Goal: Information Seeking & Learning: Learn about a topic

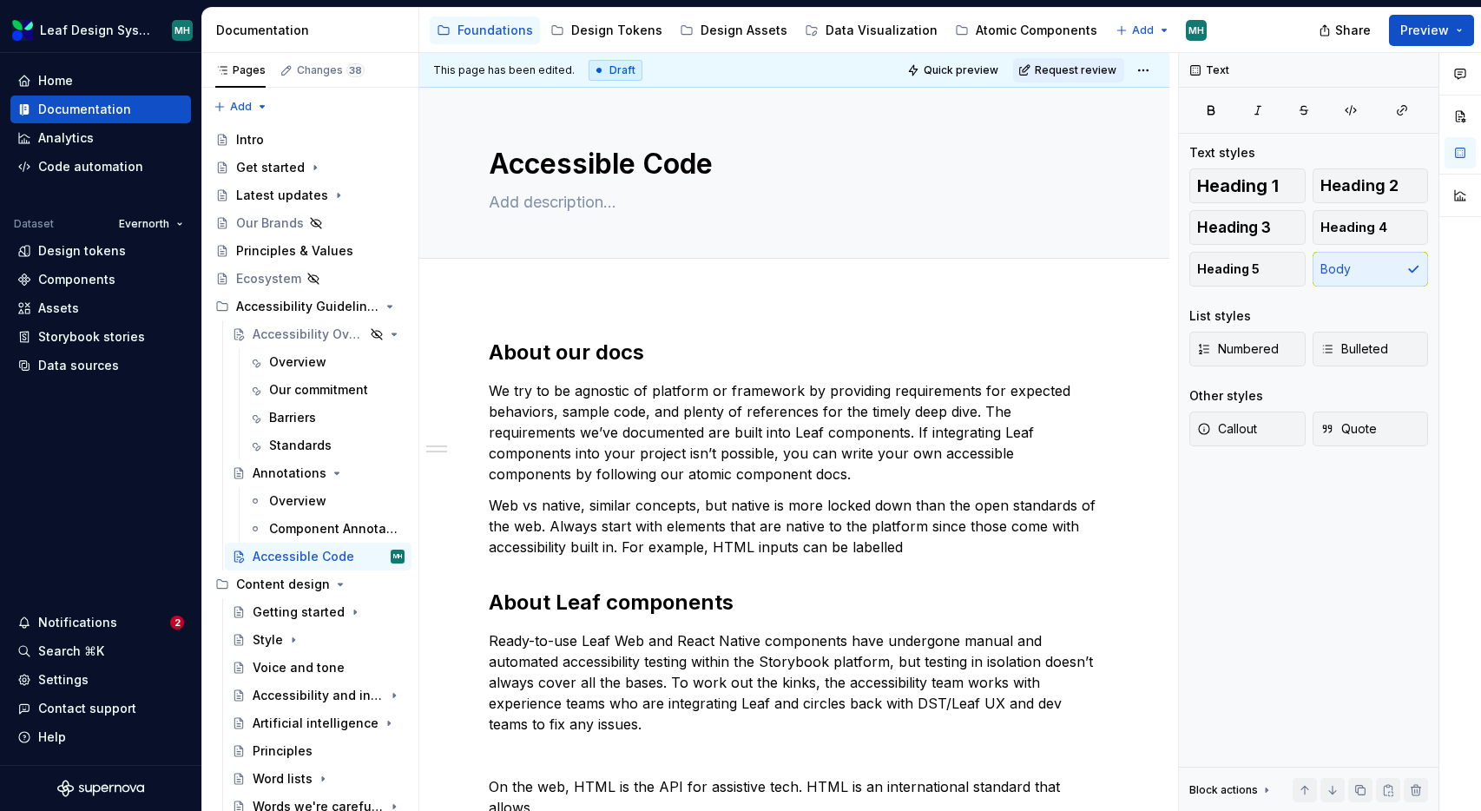
scroll to position [190, 0]
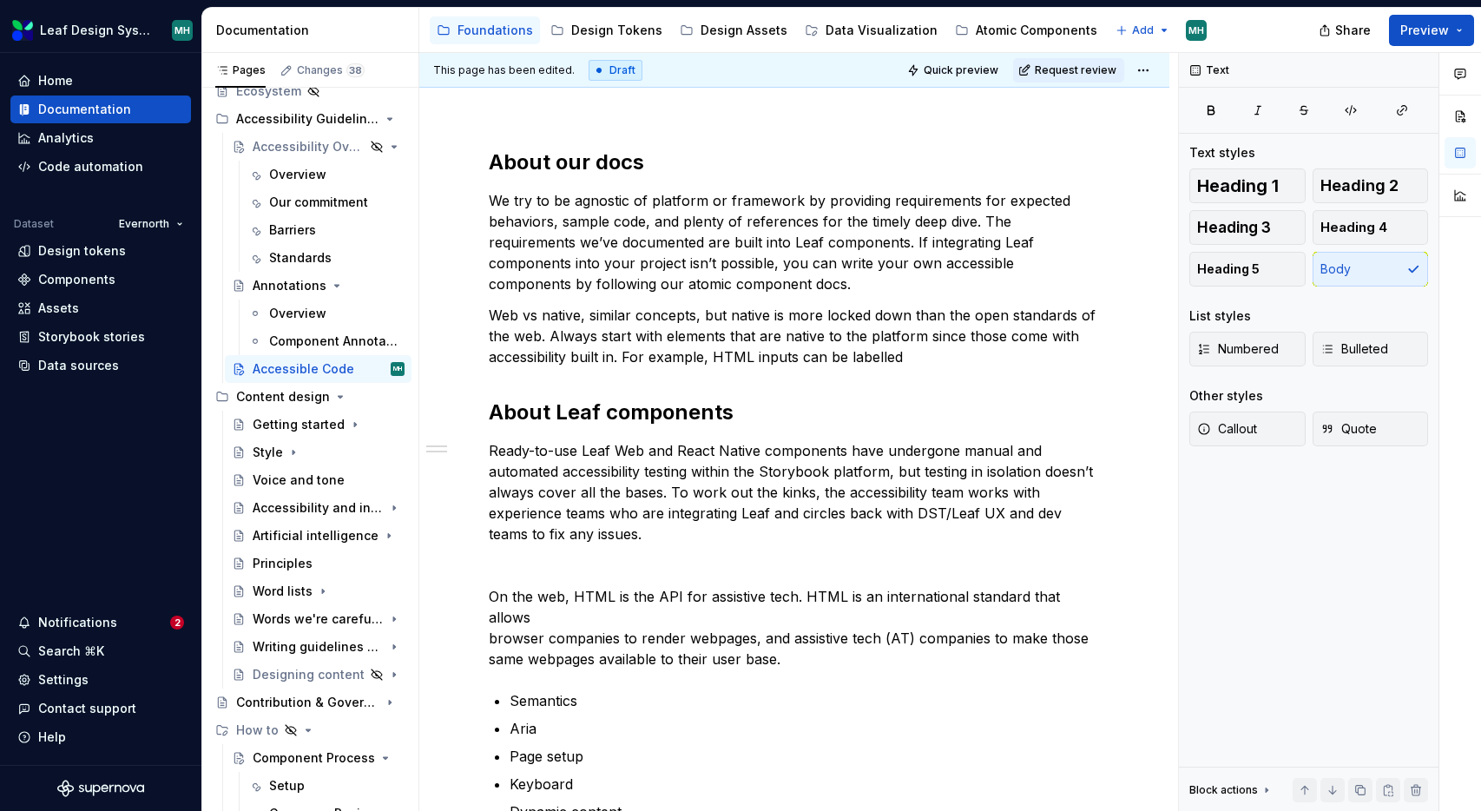
type textarea "*"
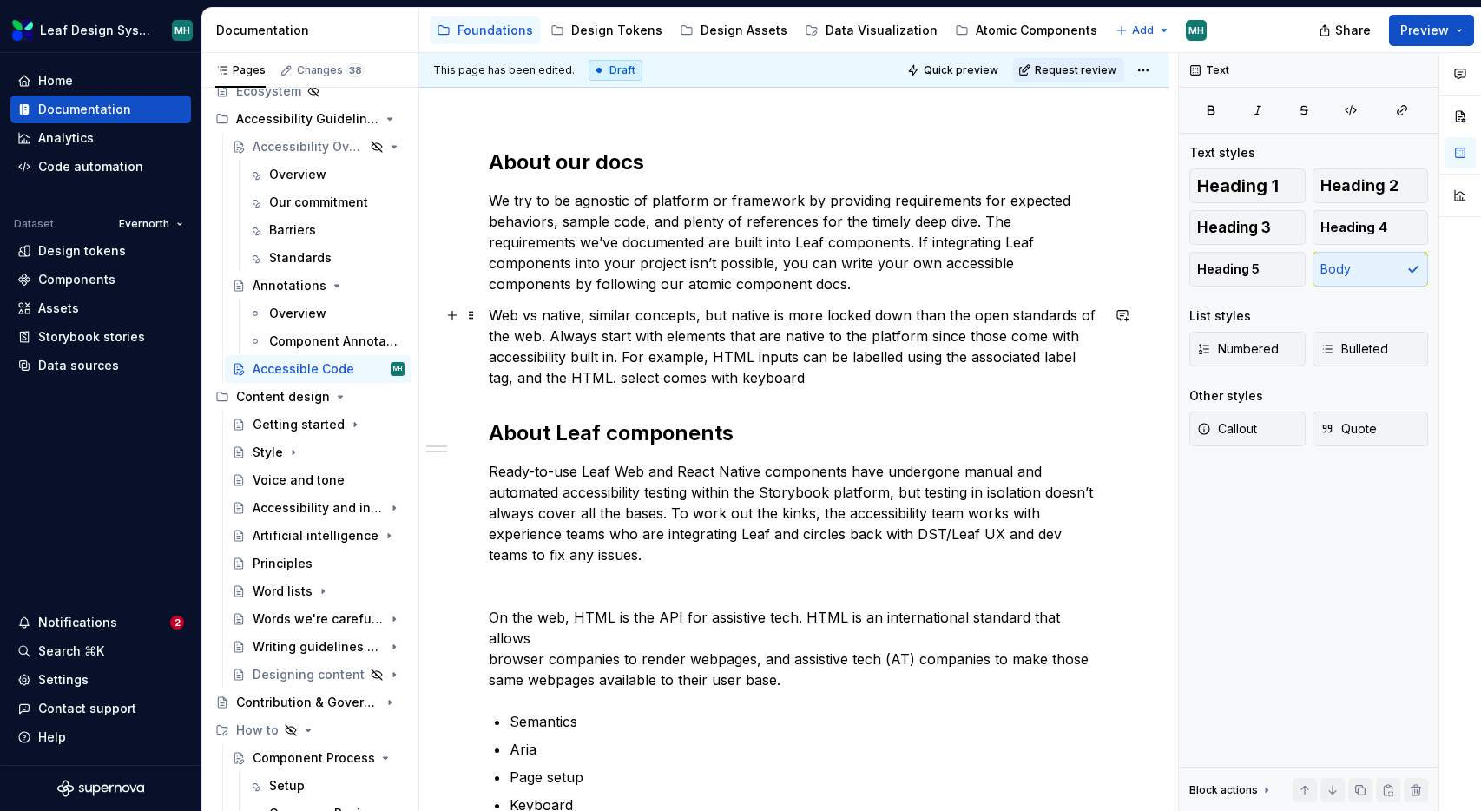
click at [585, 381] on p "Web vs native, similar concepts, but native is more locked down than the open s…" at bounding box center [794, 346] width 611 height 83
click at [714, 357] on p "Web vs native, similar concepts, but native is more locked down than the open s…" at bounding box center [794, 346] width 611 height 83
click at [517, 379] on p "Web vs native, similar concepts, but native is more locked down than the open s…" at bounding box center [794, 346] width 611 height 83
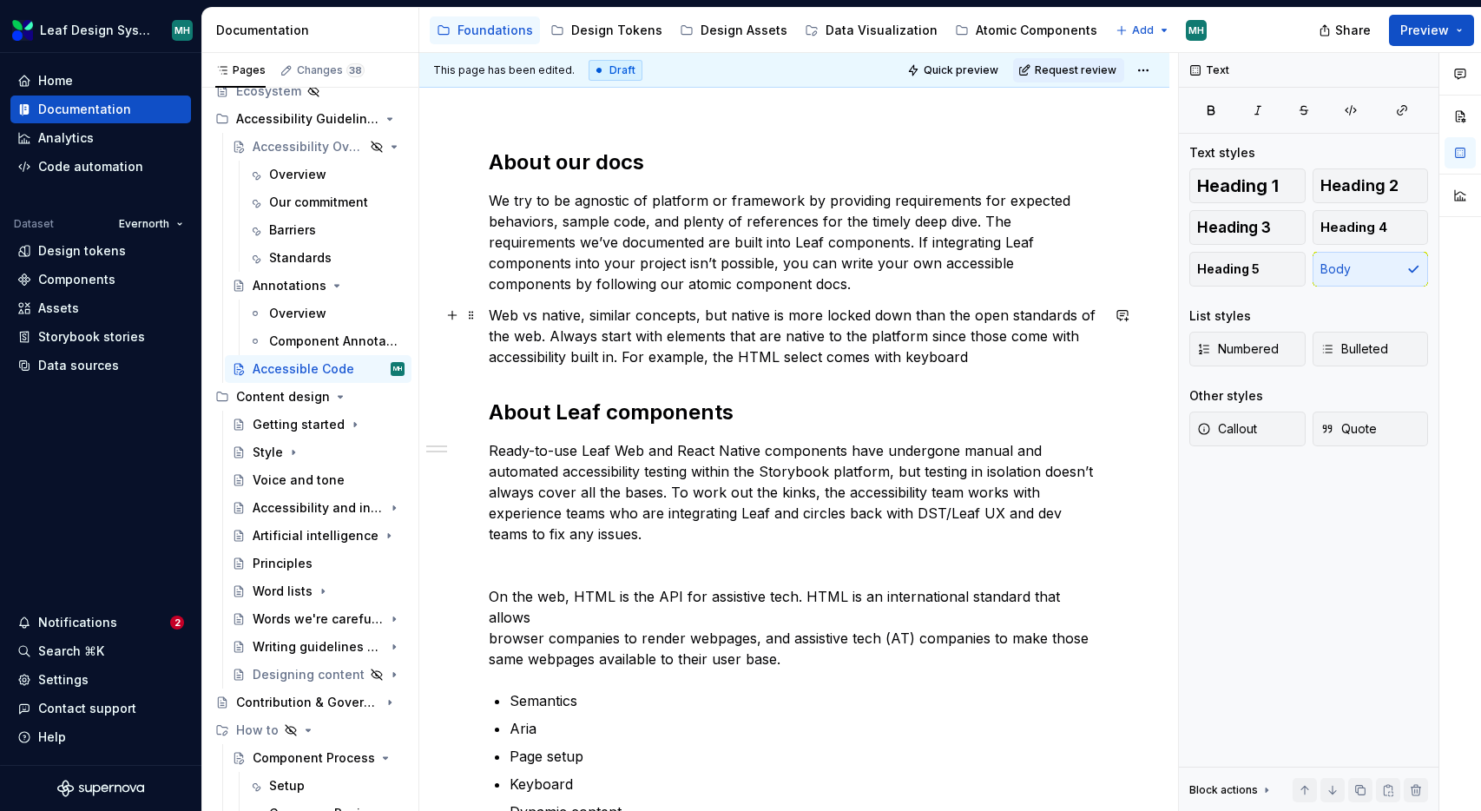
click at [901, 355] on p "Web vs native, similar concepts, but native is more locked down than the open s…" at bounding box center [794, 336] width 611 height 63
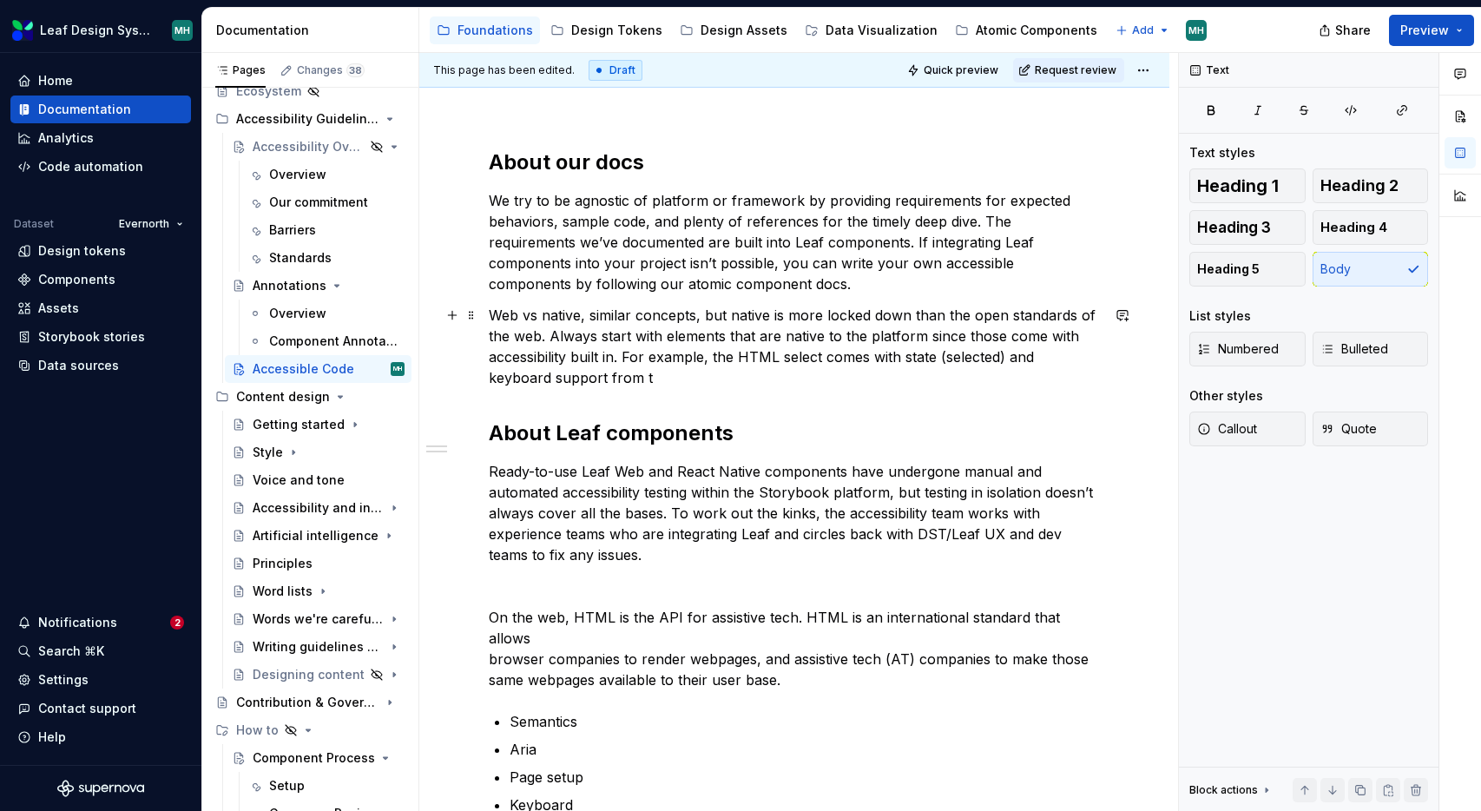
click at [836, 362] on p "Web vs native, similar concepts, but native is more locked down than the open s…" at bounding box center [794, 346] width 611 height 83
click at [645, 379] on p "Web vs native, similar concepts, but native is more locked down than the open s…" at bounding box center [794, 346] width 611 height 83
click at [854, 379] on p "Web vs native, similar concepts, but native is more locked down than the open s…" at bounding box center [794, 346] width 611 height 83
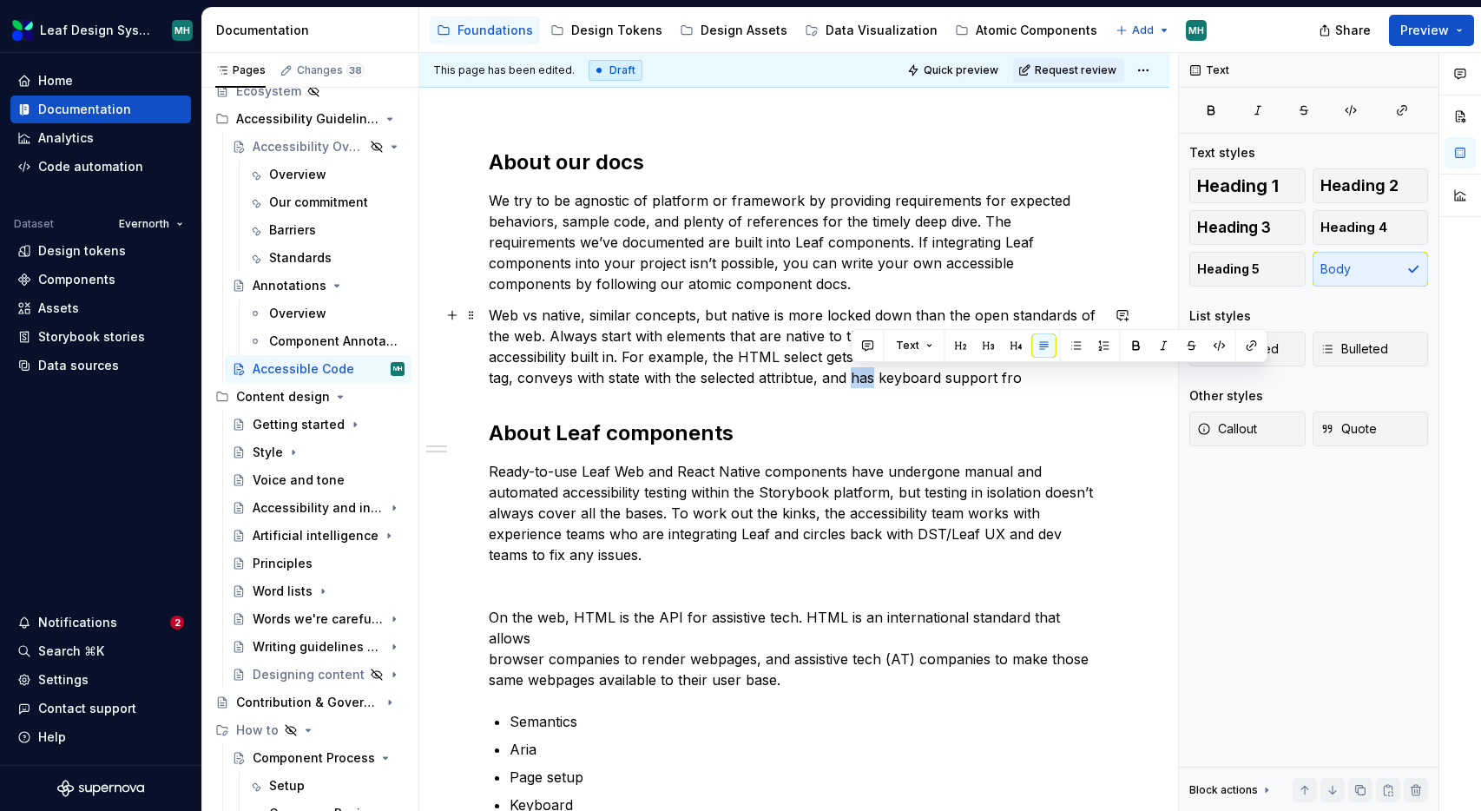
click at [854, 379] on p "Web vs native, similar concepts, but native is more locked down than the open s…" at bounding box center [794, 346] width 611 height 83
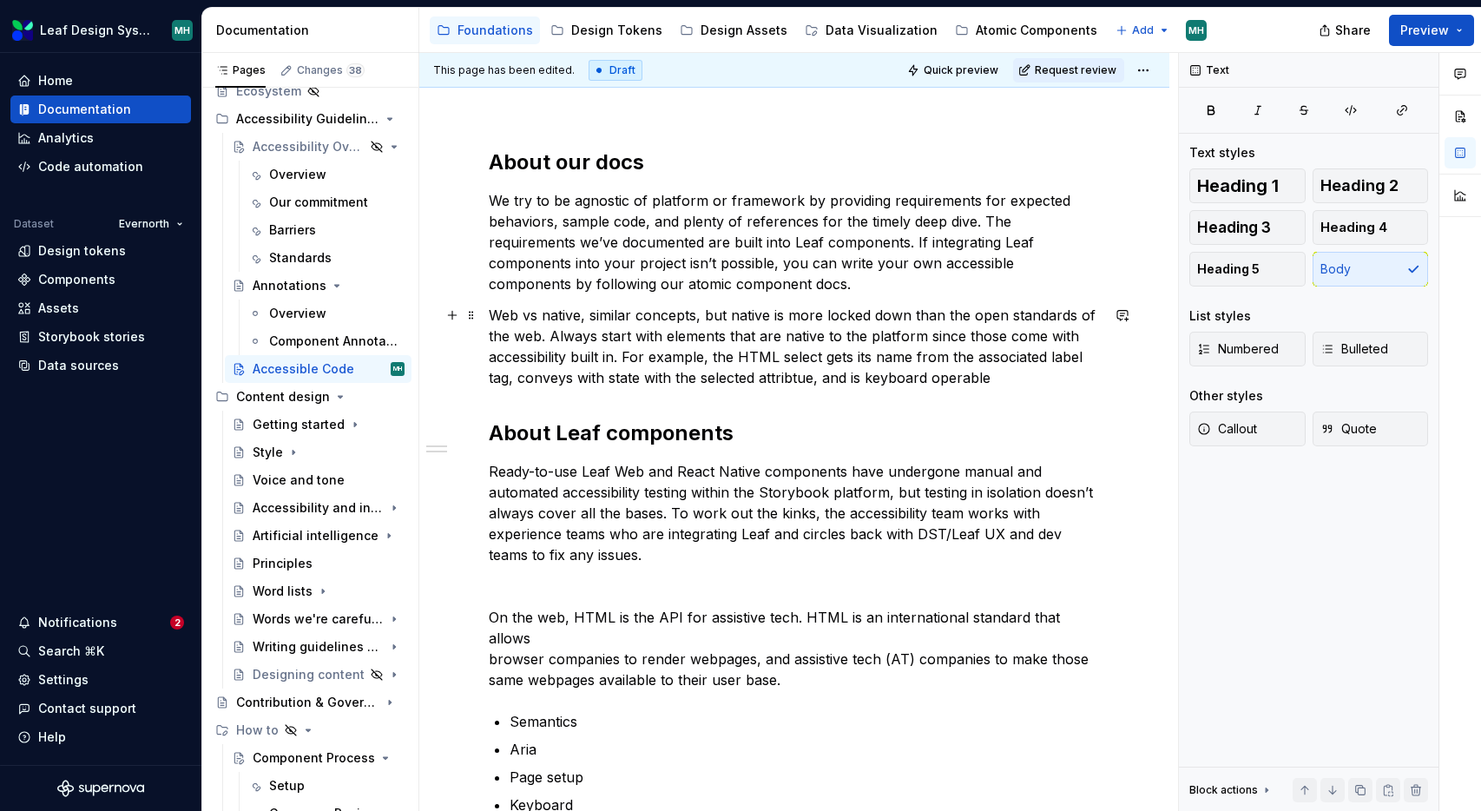
click at [795, 379] on p "Web vs native, similar concepts, but native is more locked down than the open s…" at bounding box center [794, 346] width 611 height 83
click at [857, 379] on p "Web vs native, similar concepts, but native is more locked down than the open s…" at bounding box center [794, 346] width 611 height 83
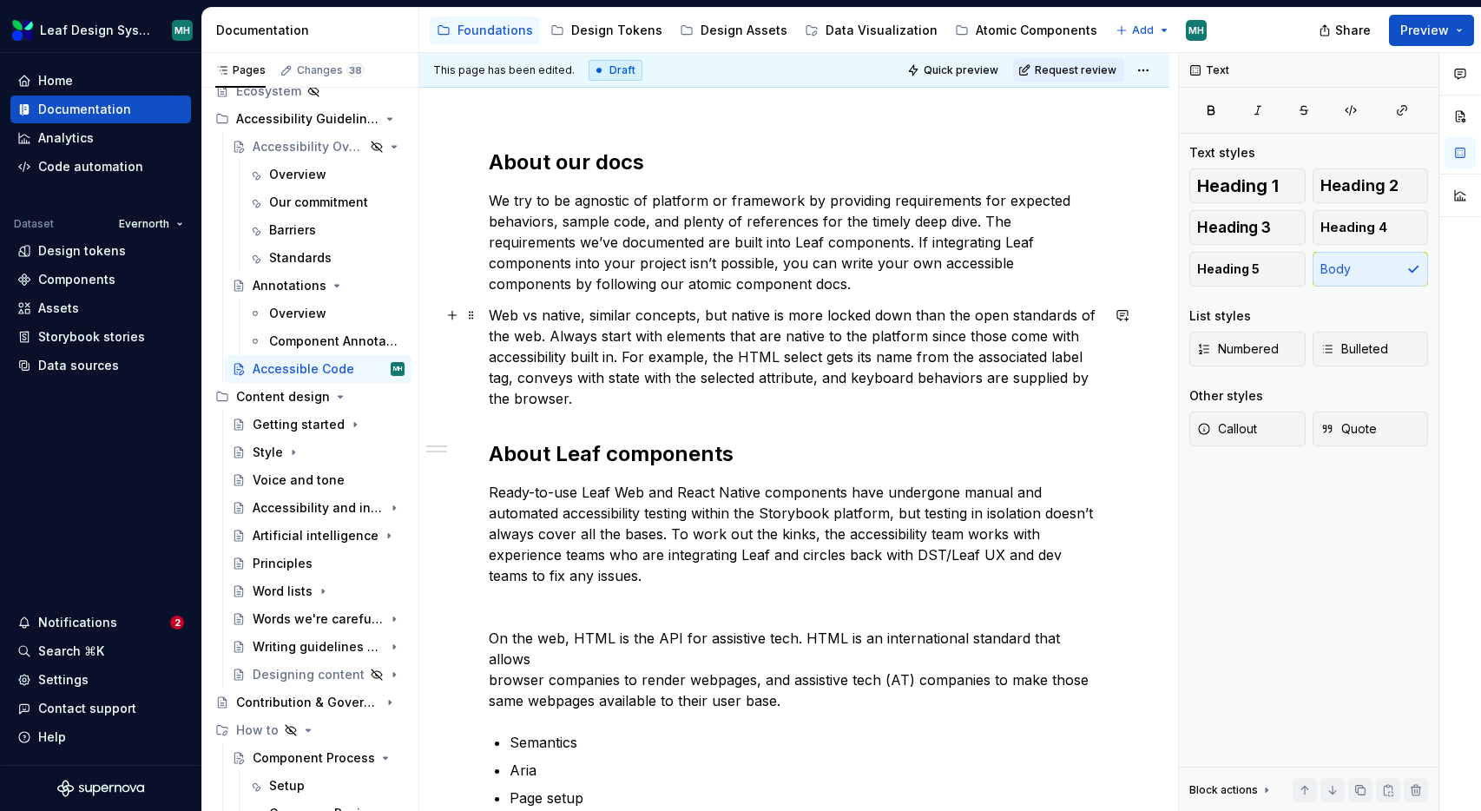
click at [628, 357] on p "Web vs native, similar concepts, but native is more locked down than the open s…" at bounding box center [794, 357] width 611 height 104
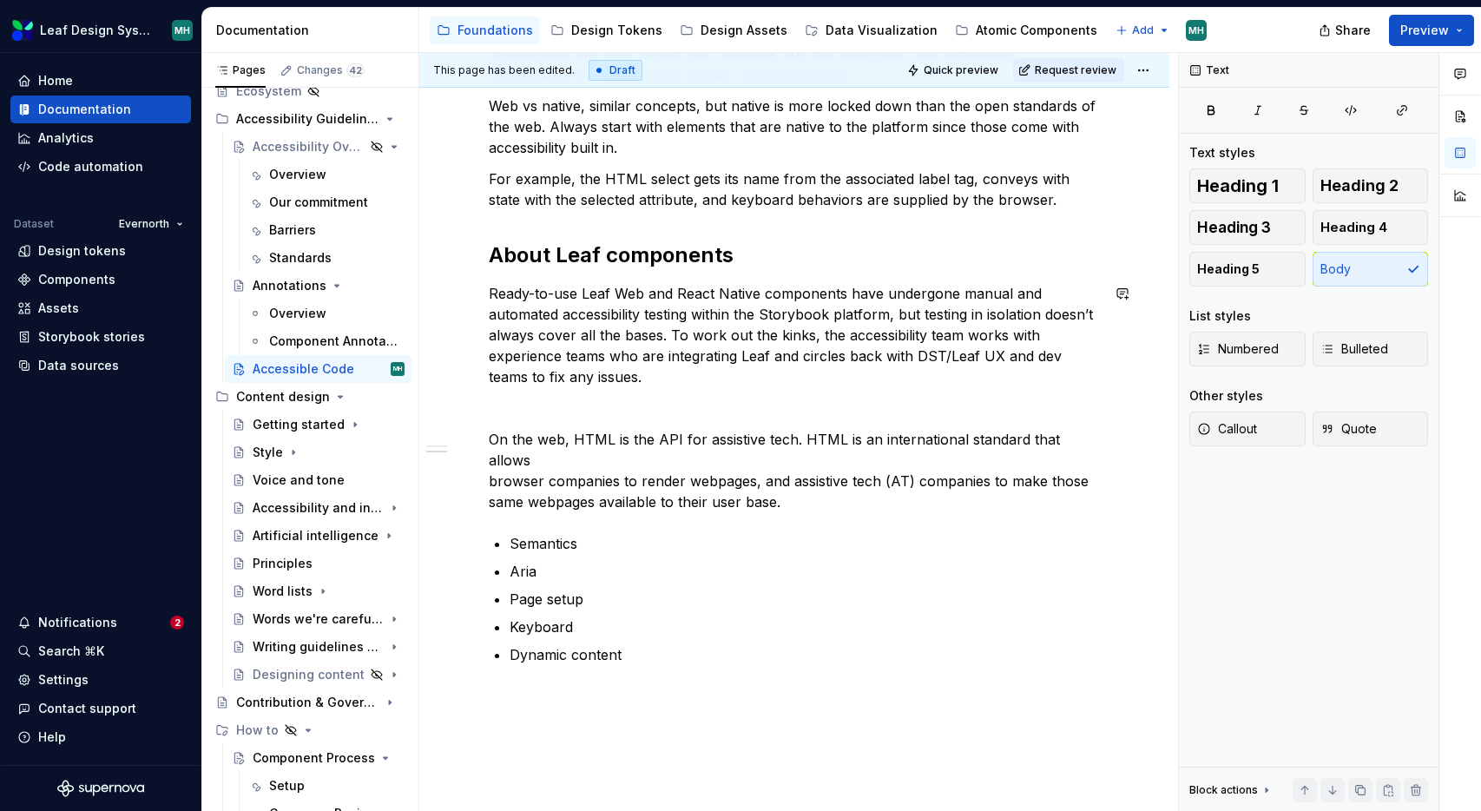
scroll to position [400, 0]
type textarea "*"
